Goal: Task Accomplishment & Management: Complete application form

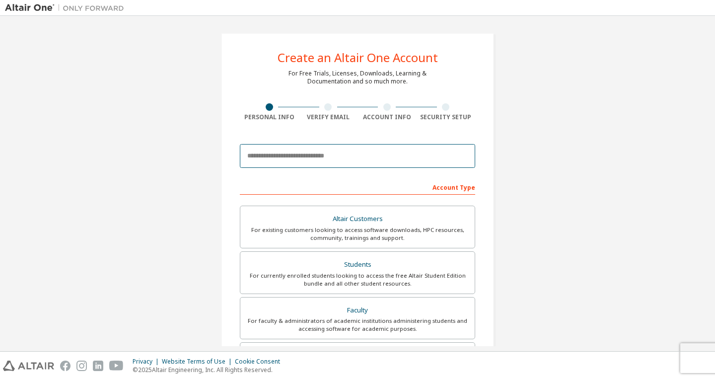
click at [353, 161] on input "email" at bounding box center [357, 156] width 235 height 24
type input "**********"
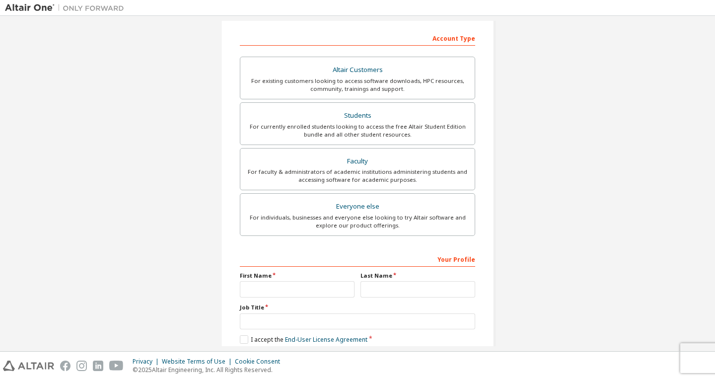
scroll to position [99, 0]
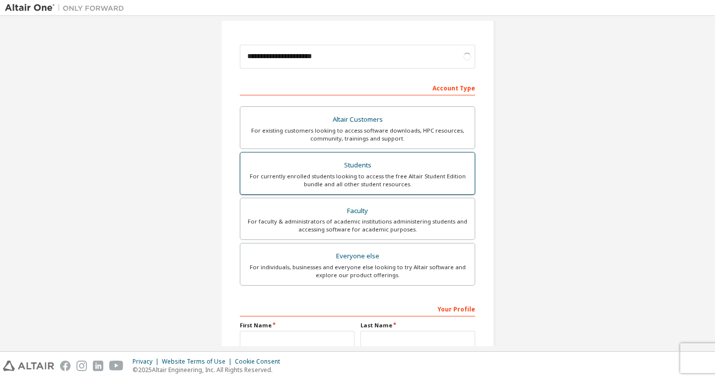
click at [385, 178] on div "For currently enrolled students looking to access the free Altair Student Editi…" at bounding box center [357, 180] width 223 height 16
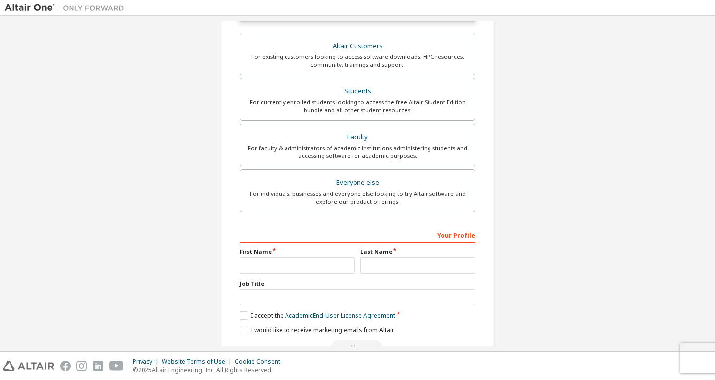
scroll to position [227, 0]
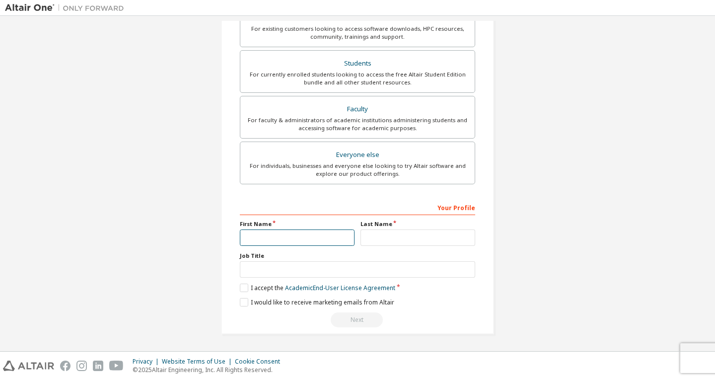
click at [297, 234] on input "text" at bounding box center [297, 237] width 115 height 16
type input "*******"
click at [408, 237] on input "text" at bounding box center [418, 237] width 115 height 16
type input "*****"
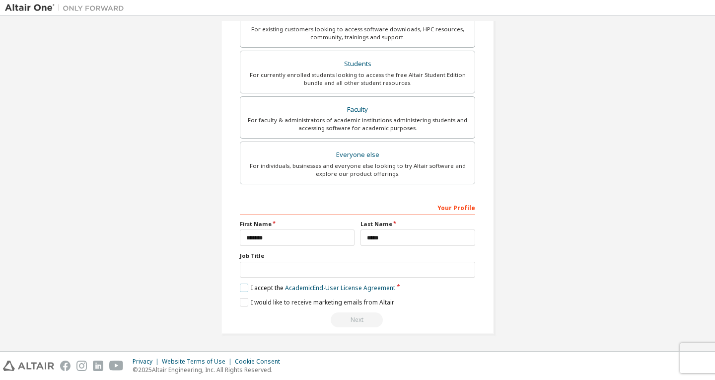
click at [246, 287] on label "I accept the Academic End-User License Agreement" at bounding box center [317, 288] width 155 height 8
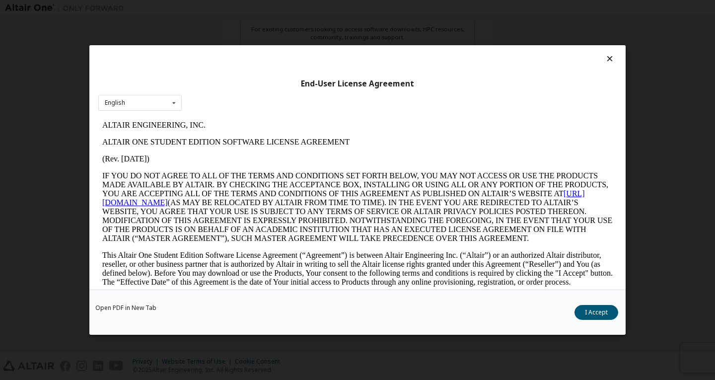
scroll to position [0, 0]
click at [600, 315] on button "I Accept" at bounding box center [597, 312] width 44 height 15
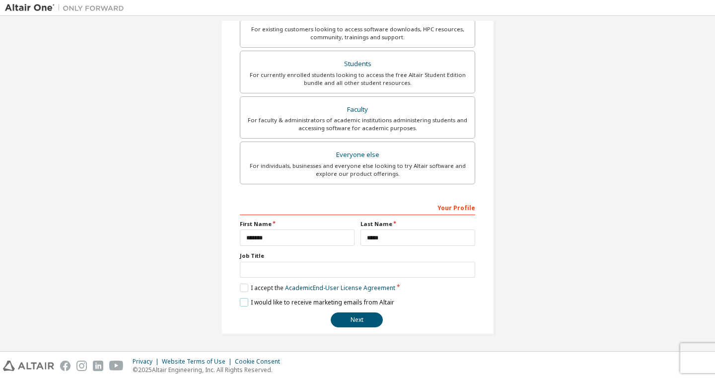
click at [244, 306] on label "I would like to receive marketing emails from Altair" at bounding box center [317, 302] width 154 height 8
click at [240, 303] on label "I would like to receive marketing emails from Altair" at bounding box center [317, 302] width 154 height 8
click at [344, 315] on button "Next" at bounding box center [357, 319] width 52 height 15
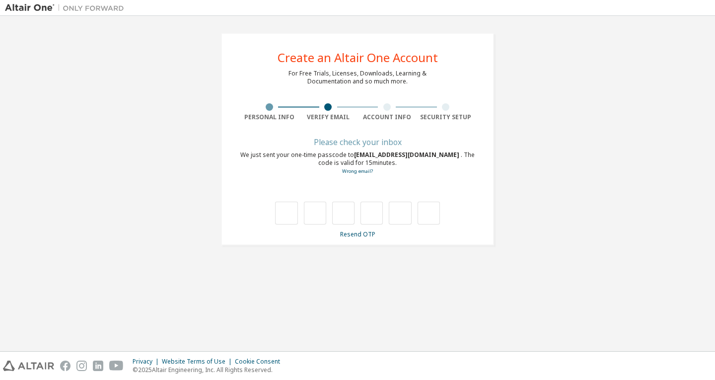
type input "*"
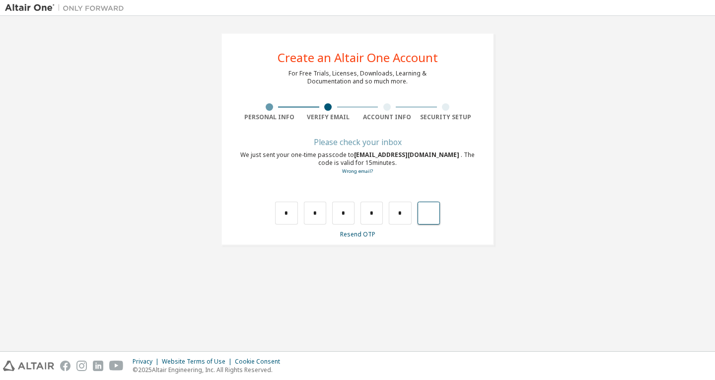
type input "*"
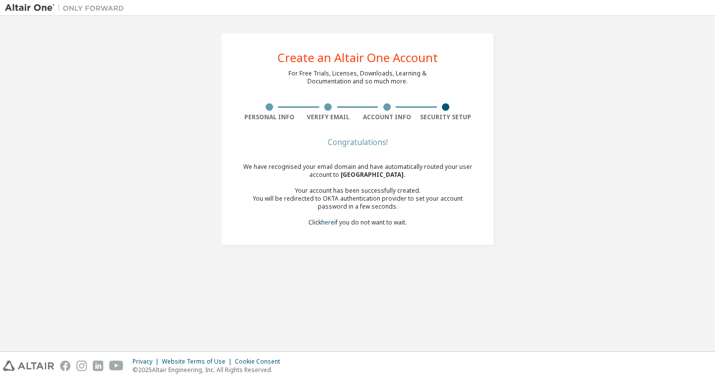
click at [356, 223] on div "We have recognised your email domain and have automatically routed your user ac…" at bounding box center [357, 195] width 235 height 64
click at [446, 110] on div at bounding box center [445, 106] width 7 height 7
